Goal: Information Seeking & Learning: Learn about a topic

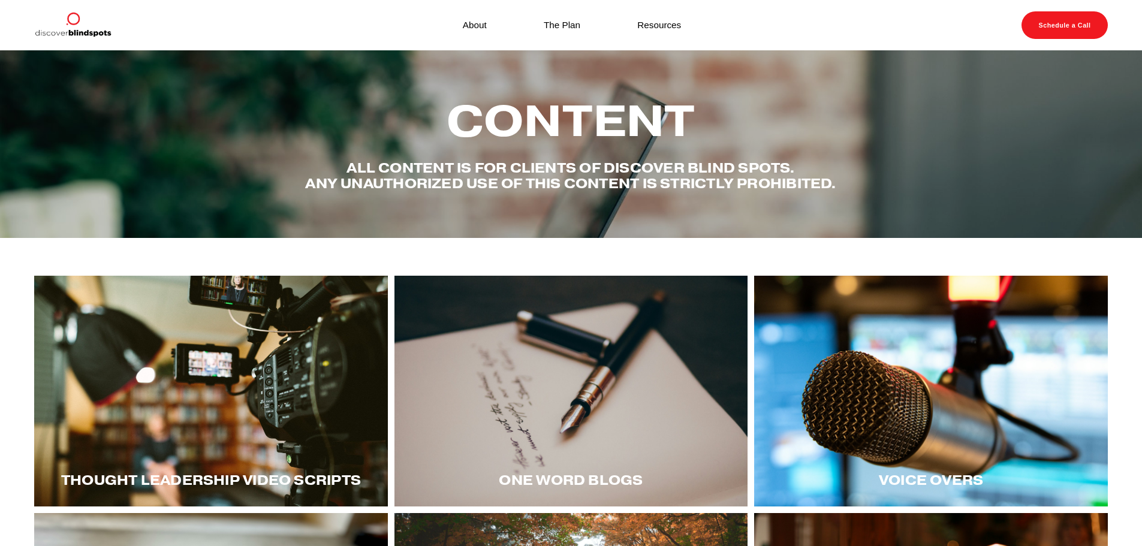
click at [212, 374] on div at bounding box center [211, 391] width 354 height 231
click at [234, 381] on div at bounding box center [211, 391] width 354 height 231
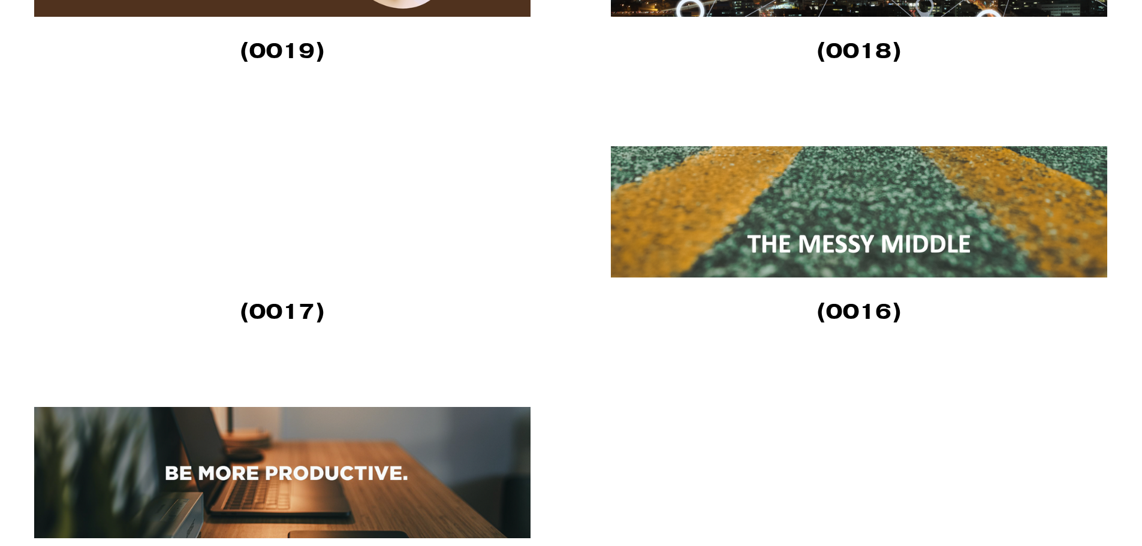
scroll to position [1978, 0]
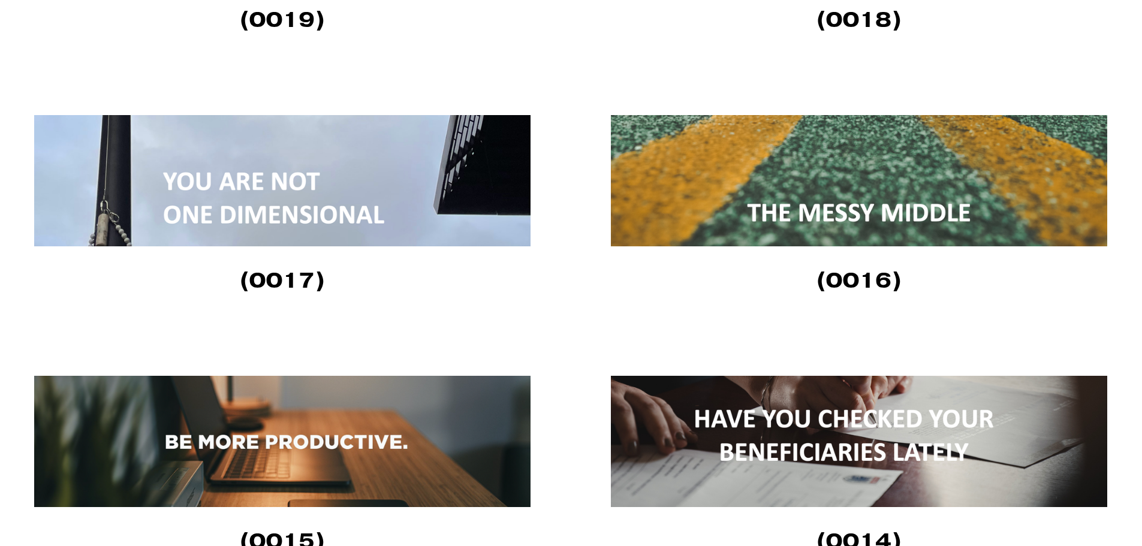
click at [311, 196] on img at bounding box center [282, 180] width 496 height 131
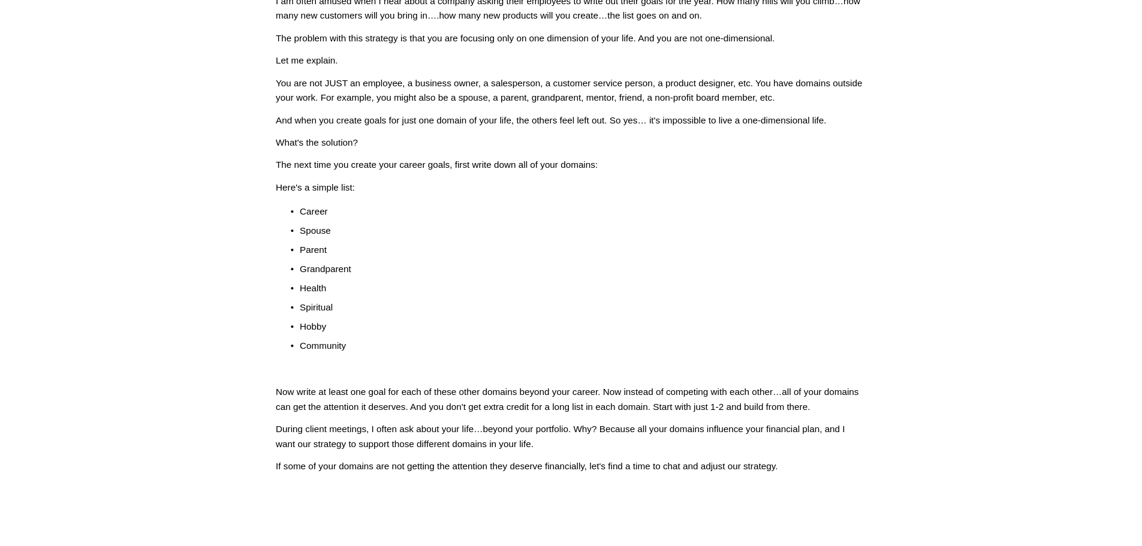
scroll to position [213, 0]
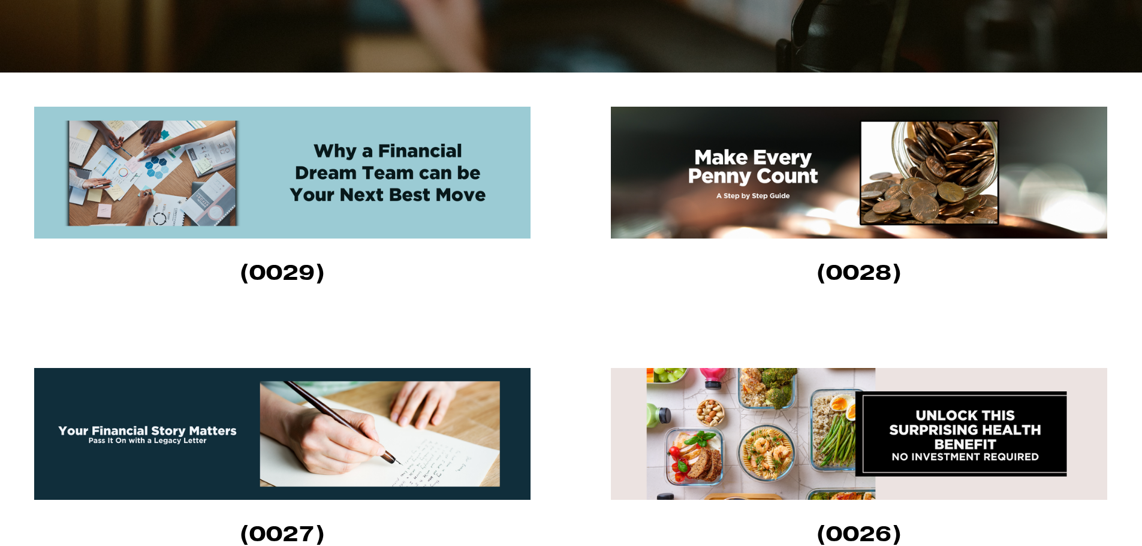
scroll to position [420, 0]
click at [353, 429] on img at bounding box center [282, 433] width 496 height 132
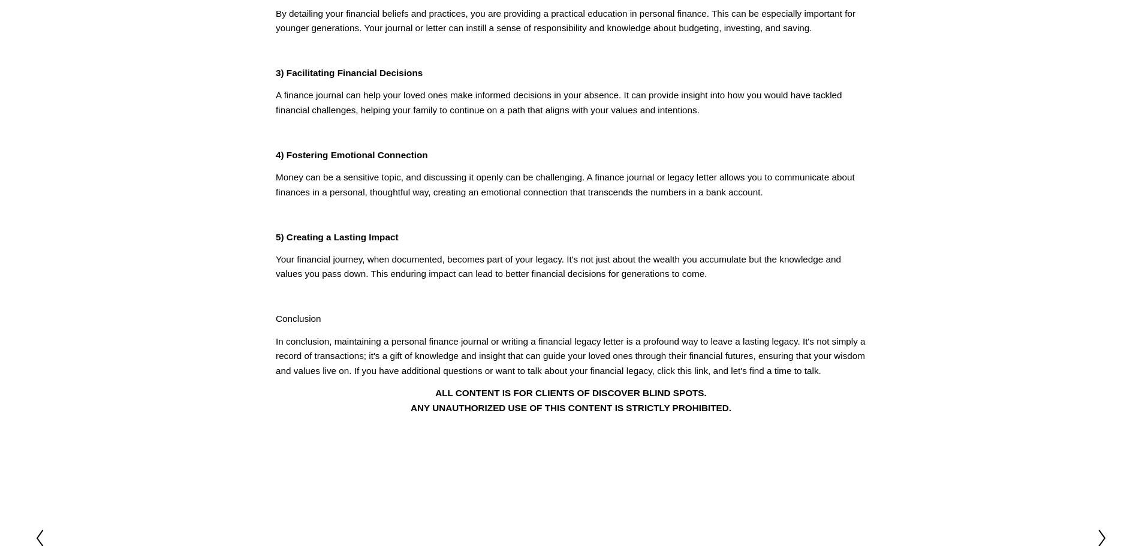
scroll to position [420, 0]
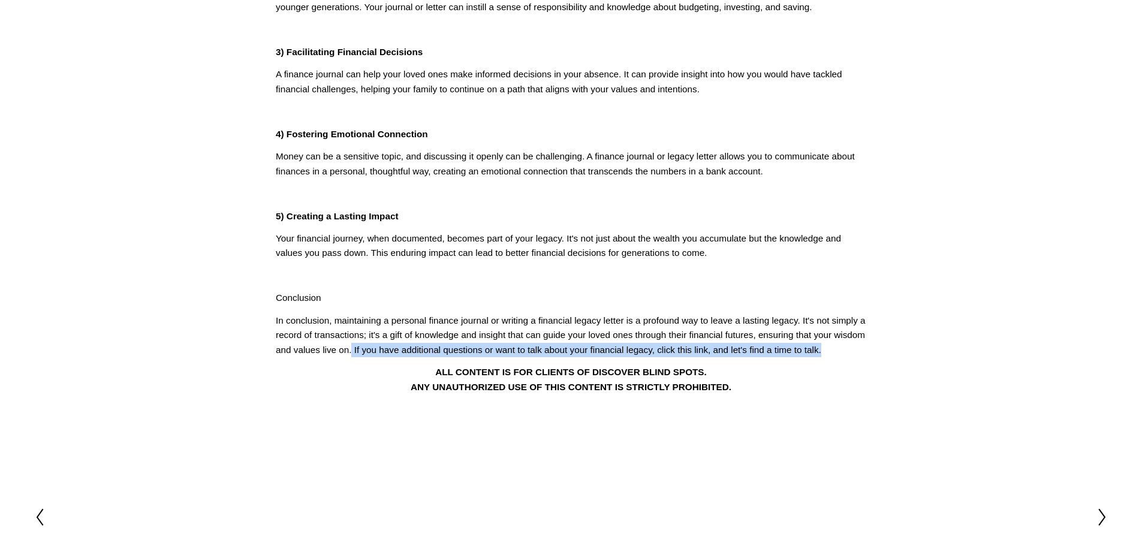
drag, startPoint x: 385, startPoint y: 351, endPoint x: 877, endPoint y: 352, distance: 491.4
click at [877, 352] on article "Feb 11 Written By Fletcher Riddle Your Financial Story Matters: Pass It On with…" at bounding box center [571, 52] width 1142 height 842
copy p "If you have additional questions or want to talk about your financial legacy, c…"
